Goal: Transaction & Acquisition: Purchase product/service

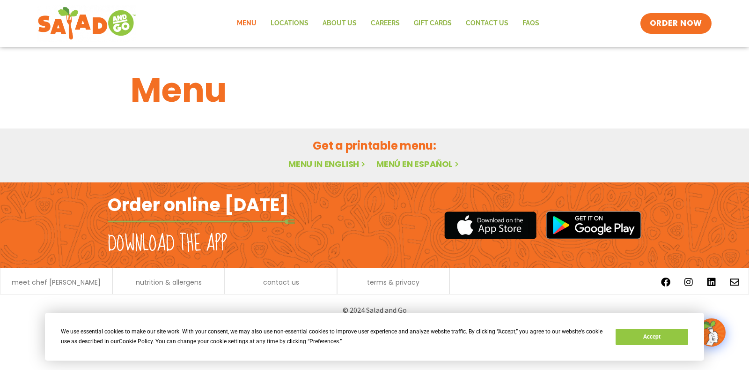
click at [247, 299] on div "© 2024 Salad and Go" at bounding box center [375, 310] width 534 height 22
click at [670, 339] on button "Accept" at bounding box center [652, 336] width 72 height 16
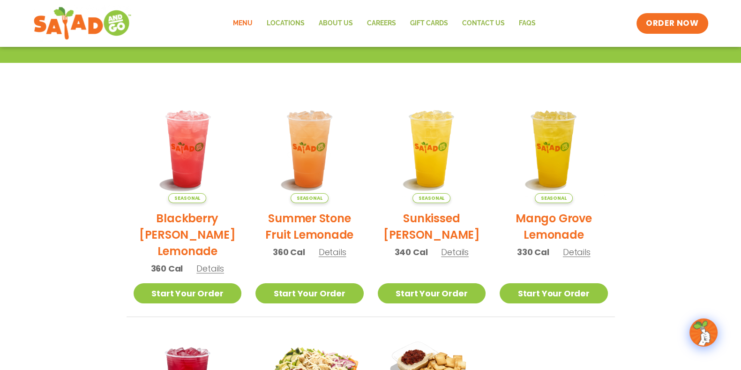
scroll to position [173, 0]
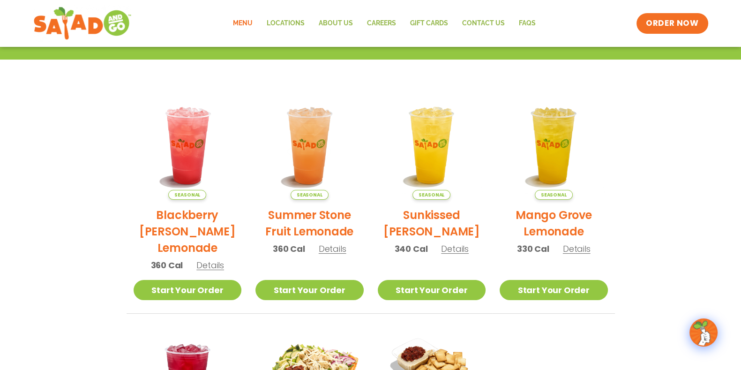
click at [329, 247] on span "Details" at bounding box center [333, 249] width 28 height 12
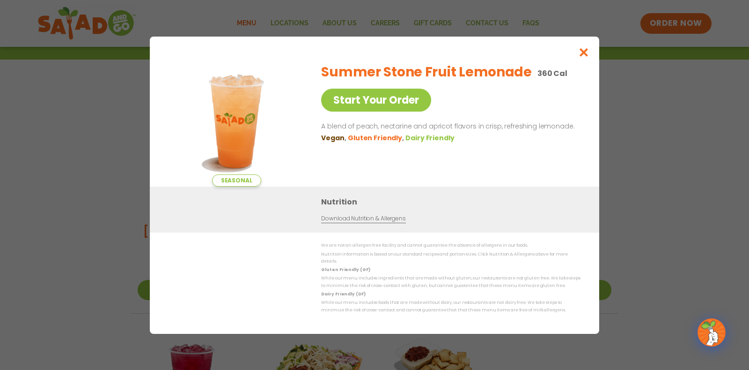
click at [385, 222] on link "Download Nutrition & Allergens" at bounding box center [363, 218] width 84 height 9
click at [585, 55] on icon "Close modal" at bounding box center [584, 52] width 12 height 10
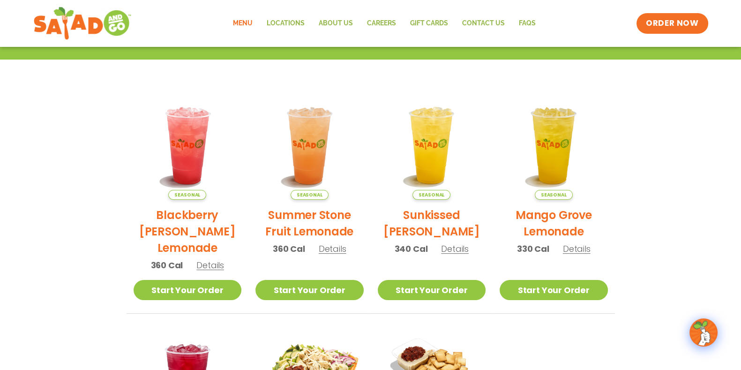
click at [242, 20] on link "Menu" at bounding box center [243, 24] width 34 height 22
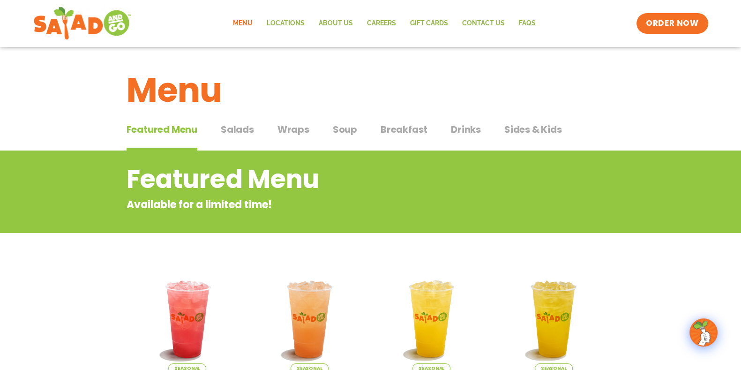
click at [237, 131] on span "Salads" at bounding box center [237, 129] width 33 height 14
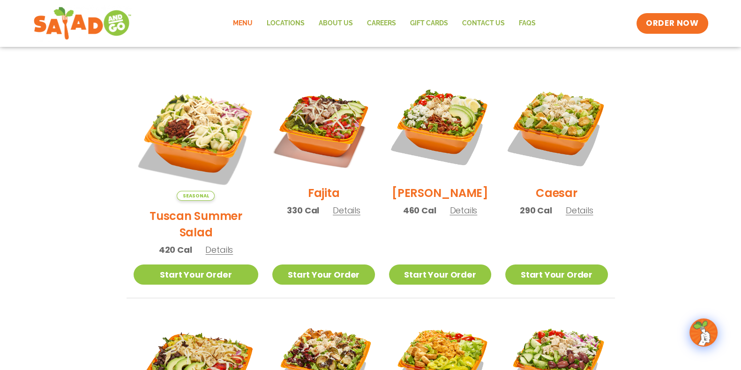
scroll to position [234, 0]
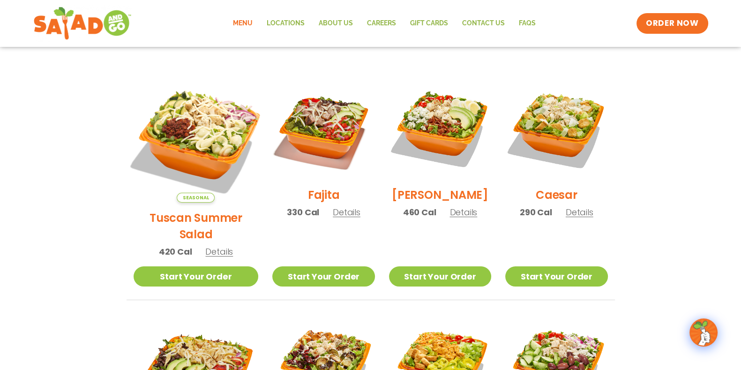
click at [204, 122] on img at bounding box center [195, 140] width 147 height 147
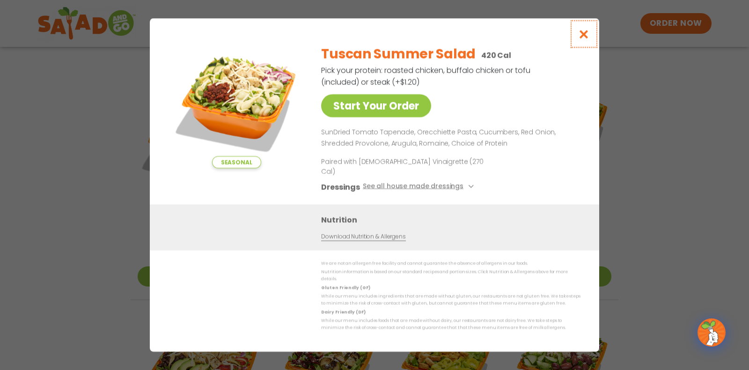
click at [584, 39] on icon "Close modal" at bounding box center [584, 34] width 12 height 10
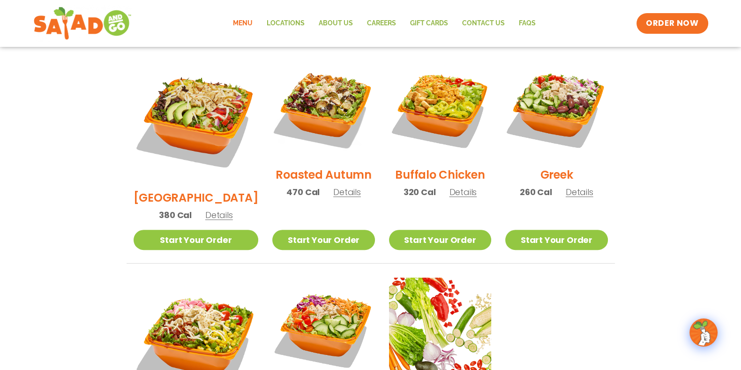
scroll to position [492, 0]
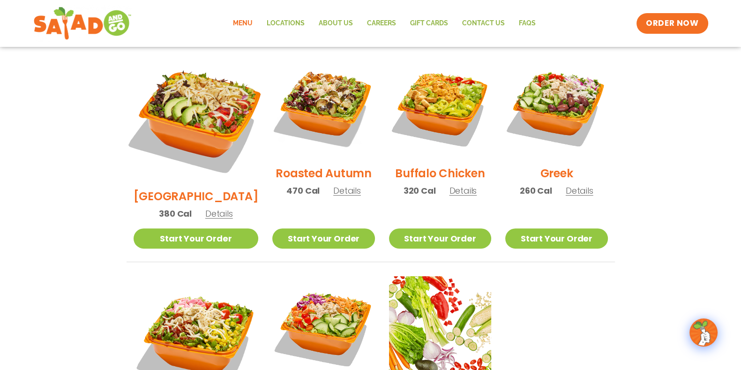
click at [196, 85] on img at bounding box center [195, 118] width 147 height 147
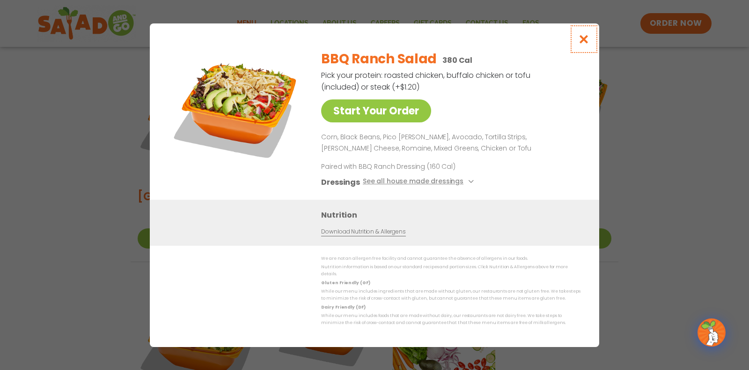
click at [585, 44] on icon "Close modal" at bounding box center [584, 39] width 12 height 10
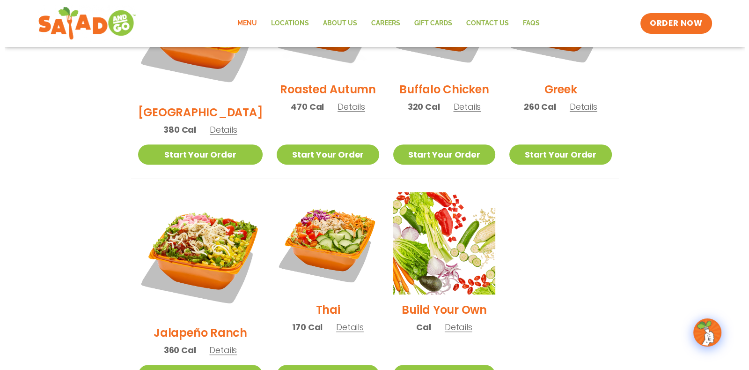
scroll to position [585, 0]
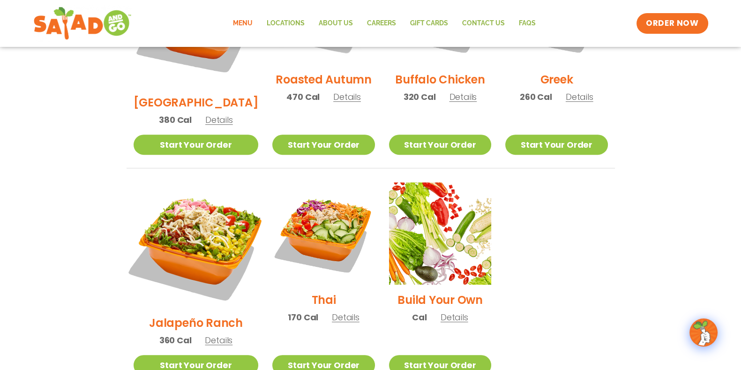
click at [201, 195] on img at bounding box center [195, 244] width 147 height 147
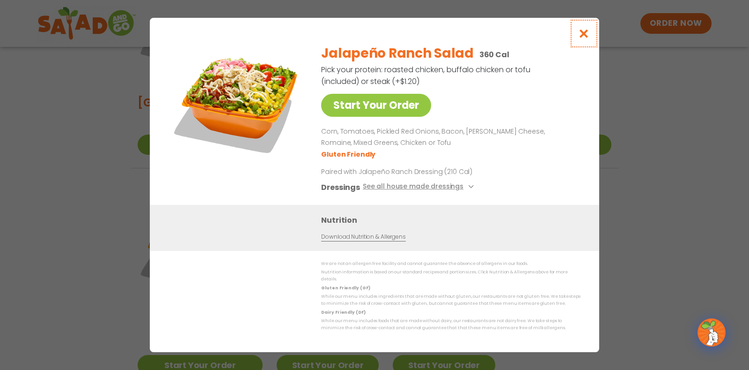
click at [588, 32] on icon "Close modal" at bounding box center [584, 34] width 12 height 10
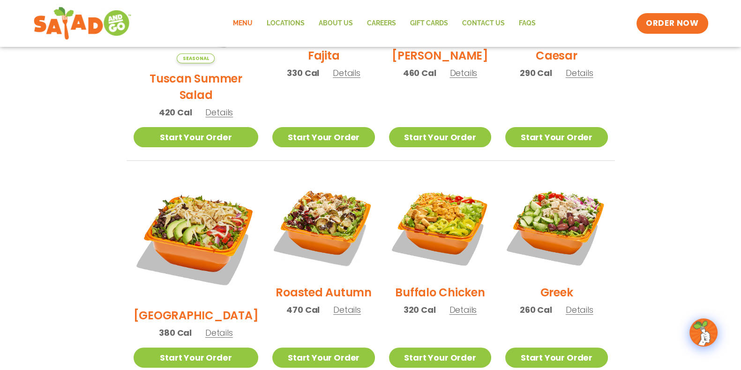
scroll to position [375, 0]
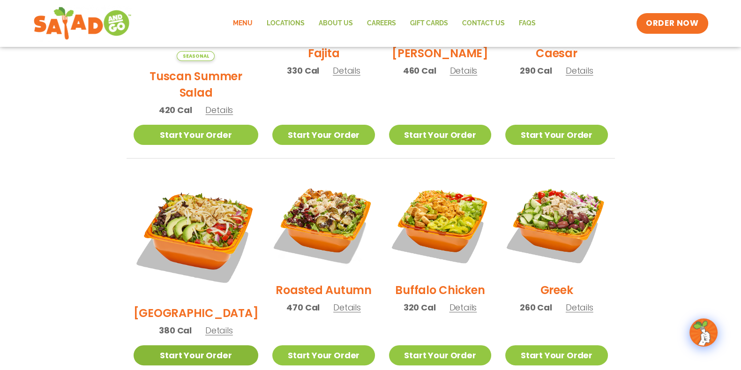
click at [177, 345] on link "Start Your Order" at bounding box center [195, 355] width 125 height 20
